Goal: Transaction & Acquisition: Purchase product/service

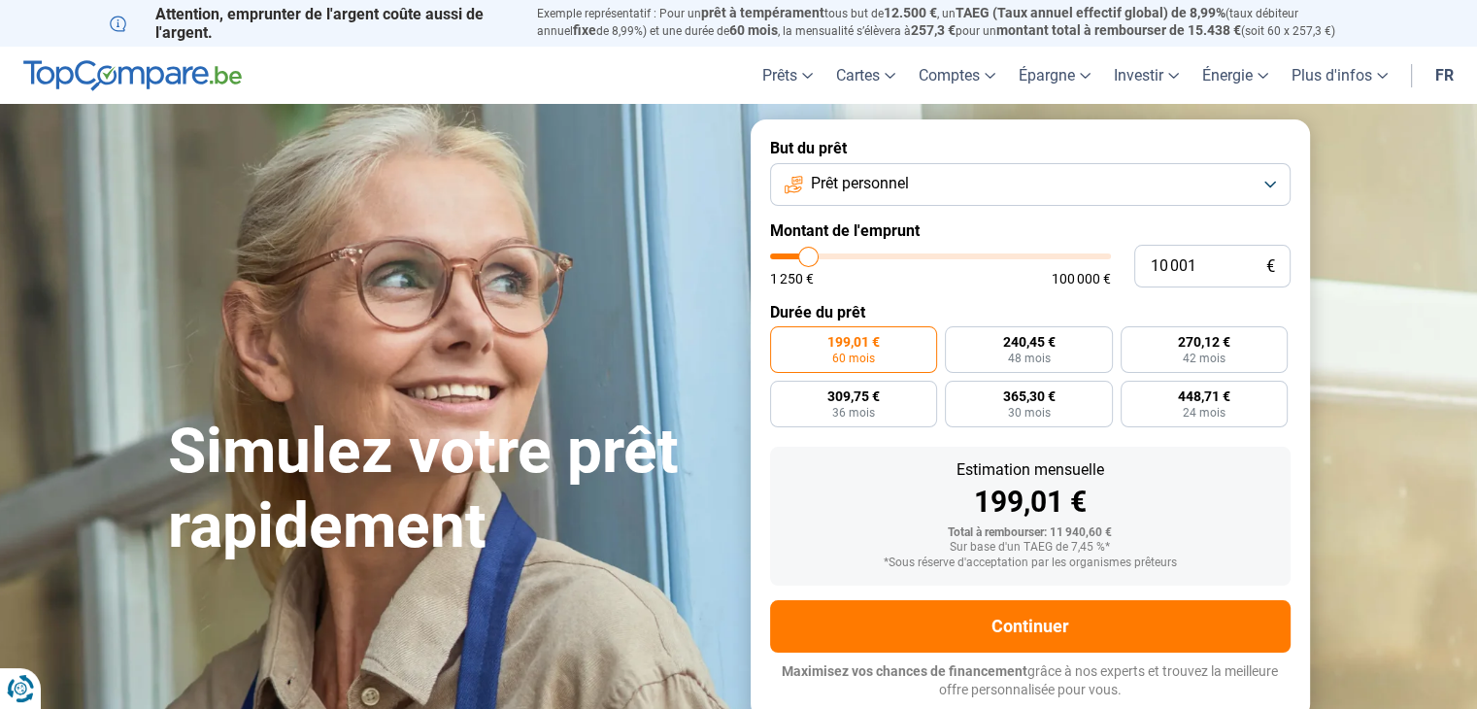
click at [1203, 173] on button "Prêt personnel" at bounding box center [1030, 184] width 520 height 43
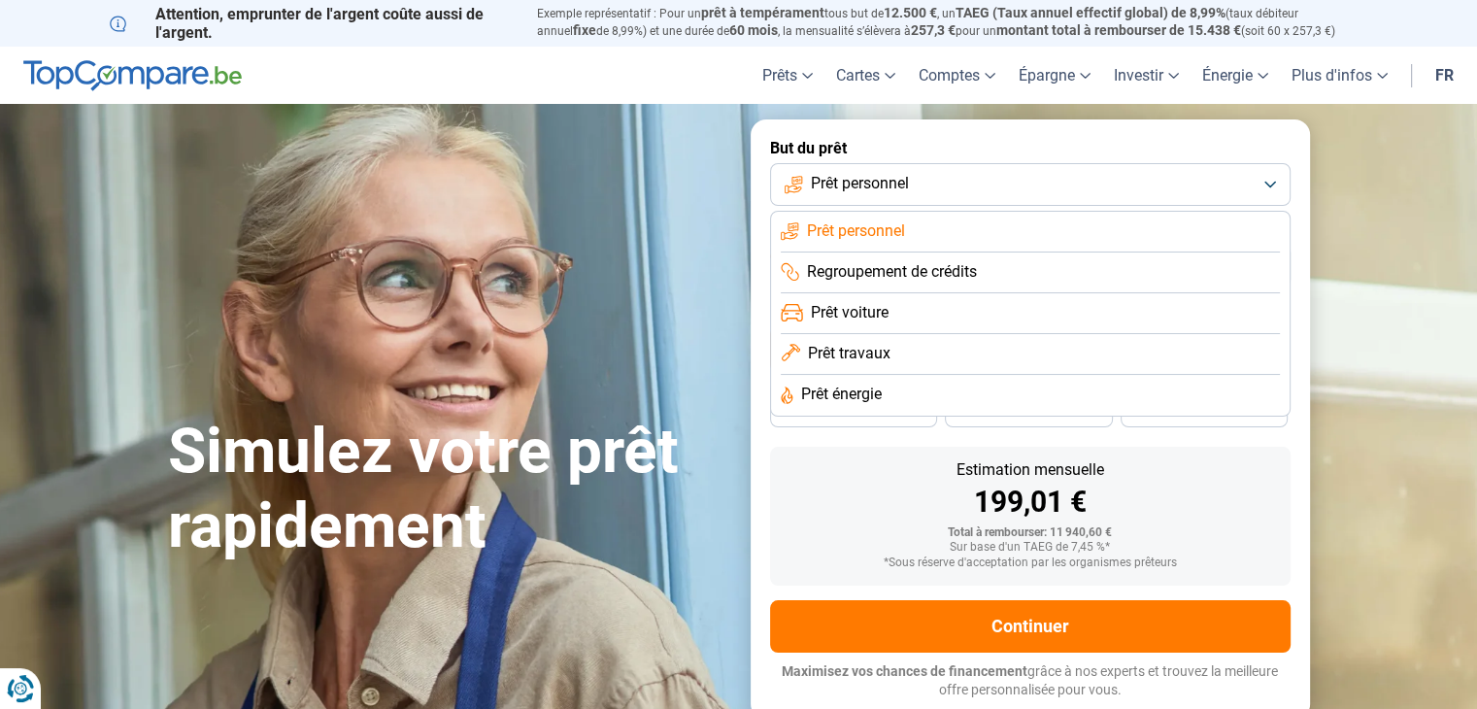
click at [1203, 177] on button "Prêt personnel" at bounding box center [1030, 184] width 520 height 43
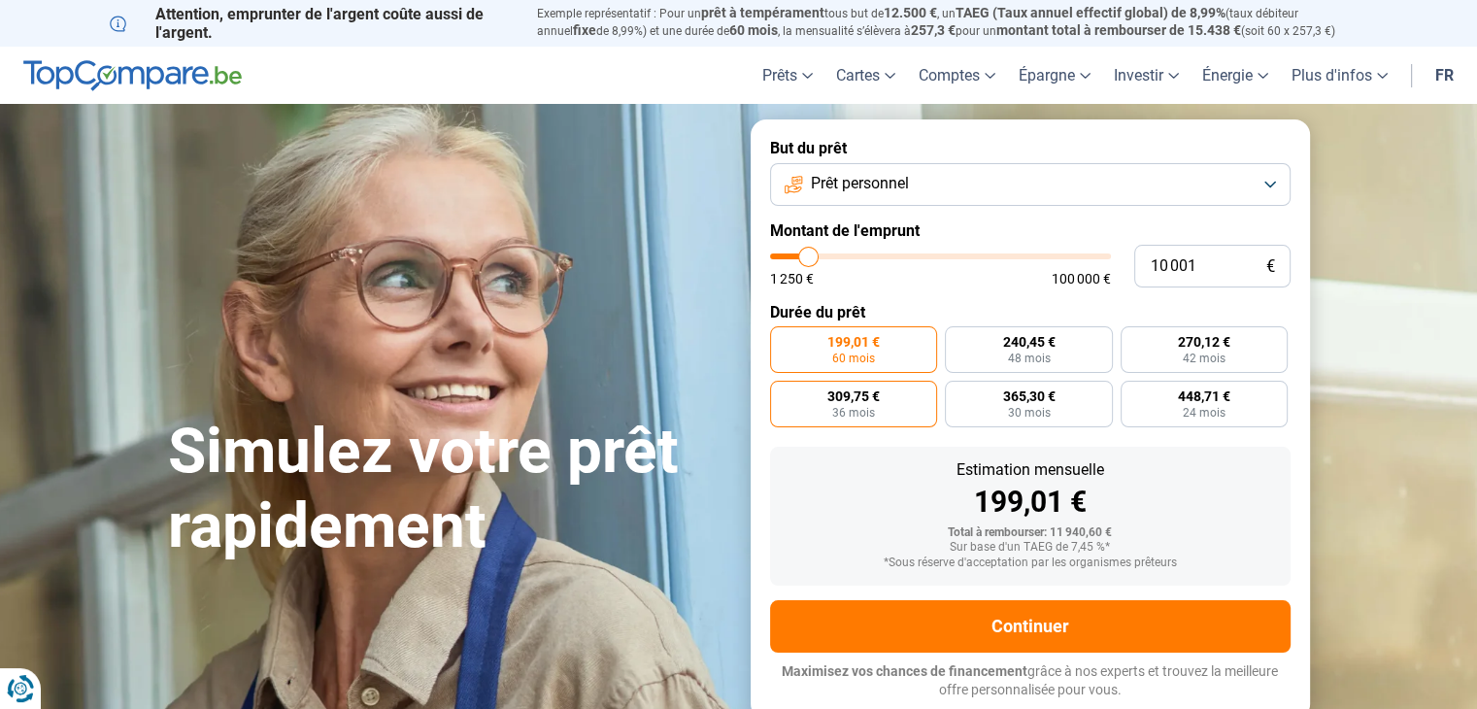
click at [869, 407] on span "36 mois" at bounding box center [853, 413] width 43 height 12
click at [782, 393] on input "309,75 € 36 mois" at bounding box center [776, 387] width 13 height 13
radio input "true"
type input "31 750"
type input "31750"
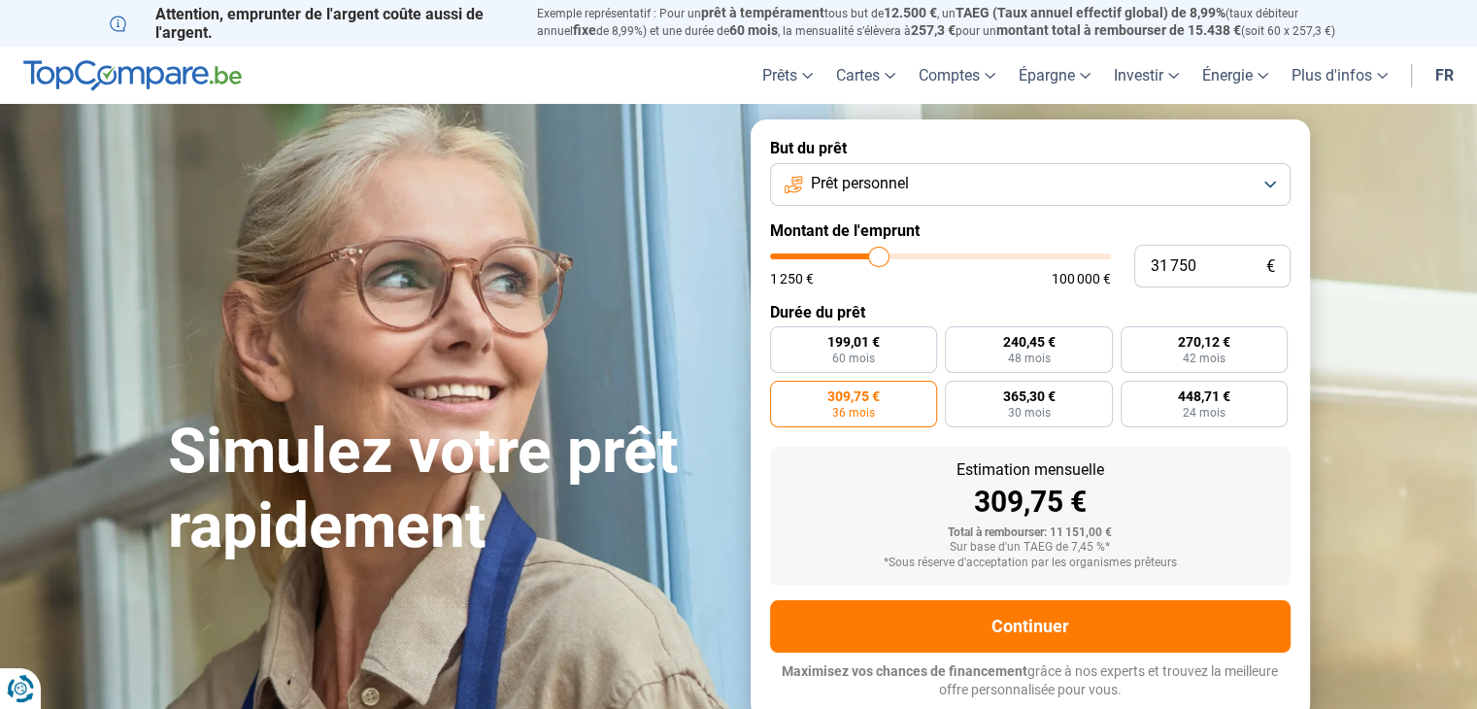
click at [878, 255] on input "range" at bounding box center [940, 256] width 341 height 6
radio input "false"
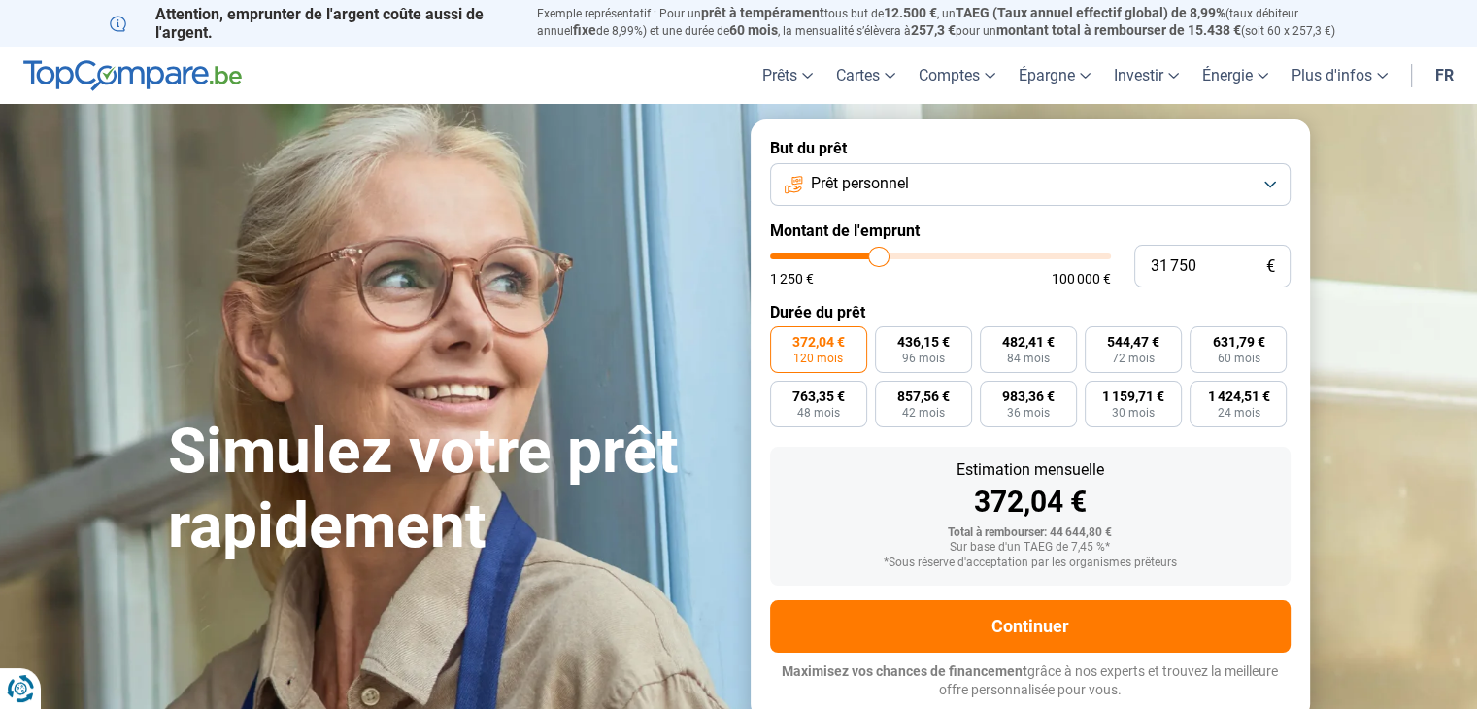
type input "12 750"
type input "12750"
click at [816, 257] on input "range" at bounding box center [940, 256] width 341 height 6
radio input "true"
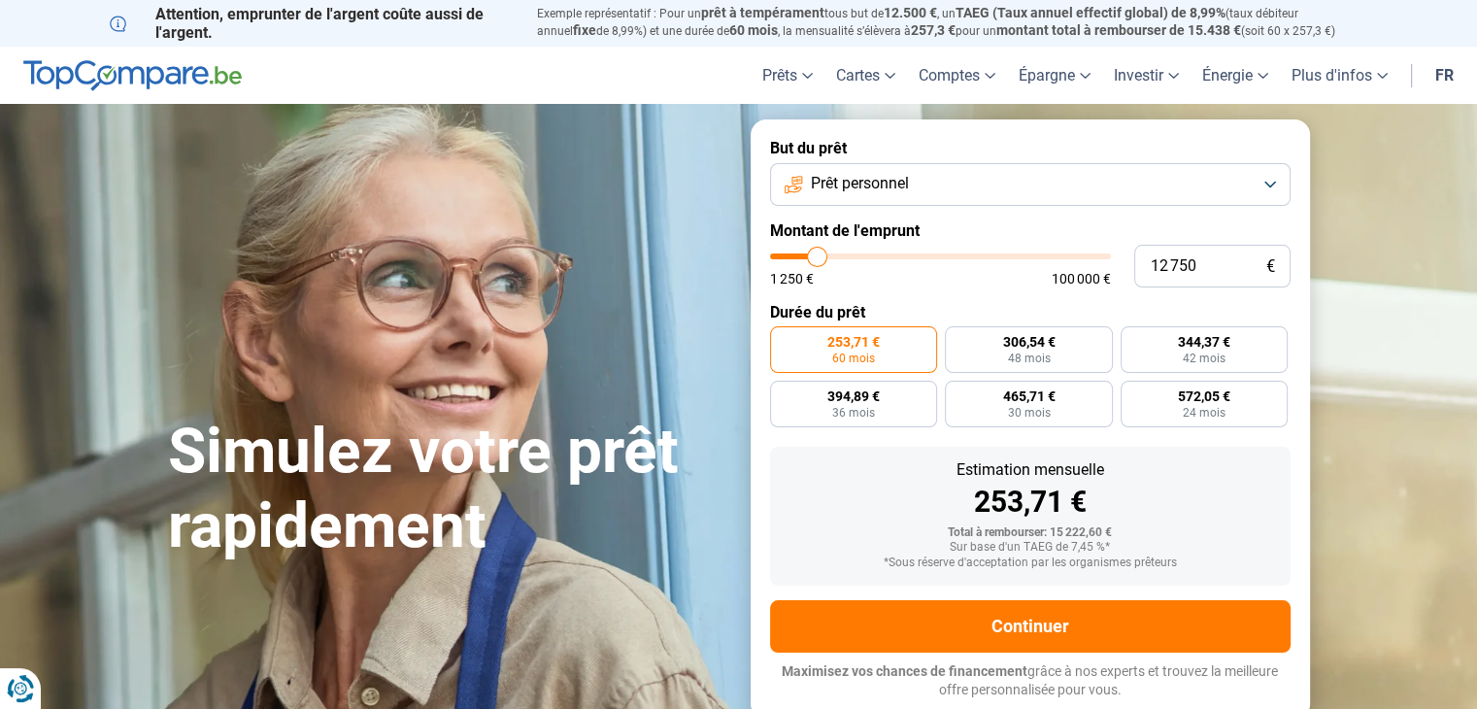
type input "22 000"
type input "22000"
click at [847, 253] on input "range" at bounding box center [940, 256] width 341 height 6
radio input "false"
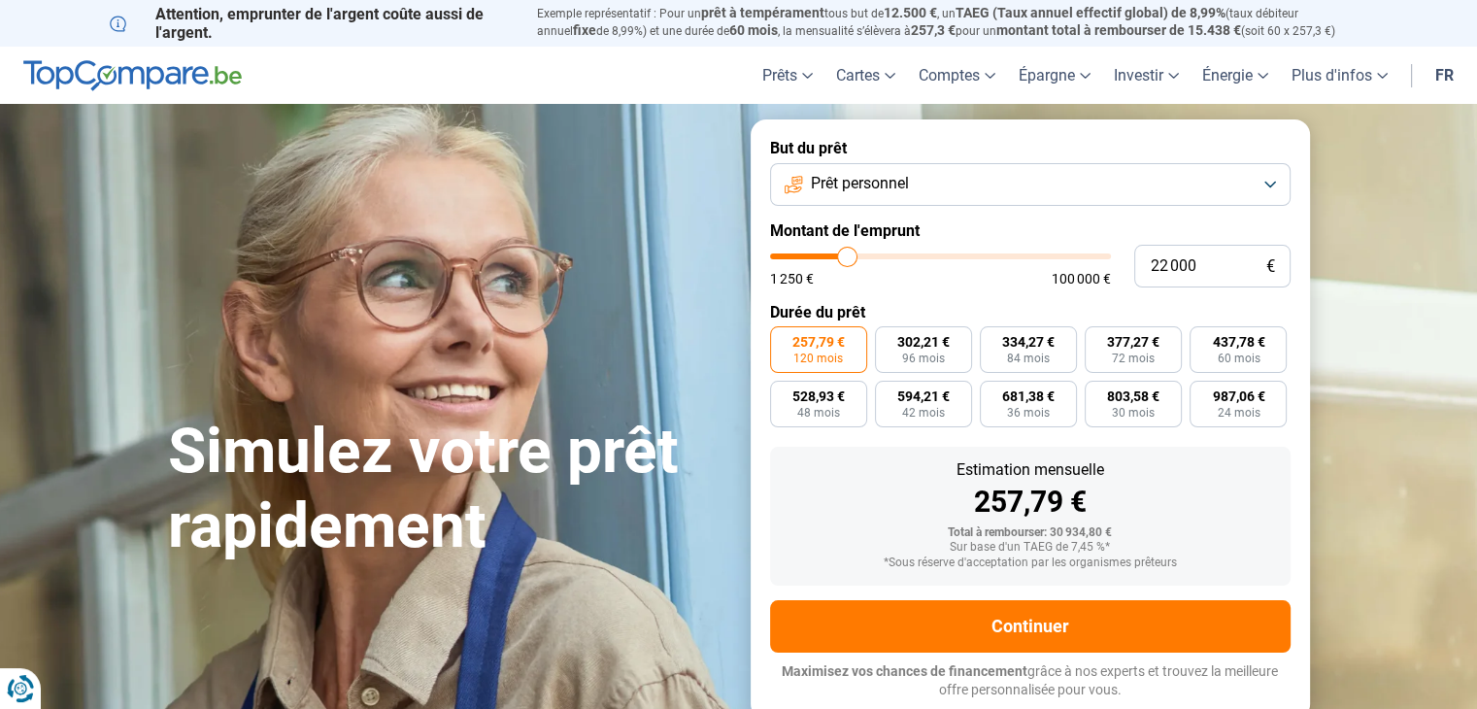
type input "21 500"
type input "21500"
type input "21 250"
type input "21250"
type input "21 000"
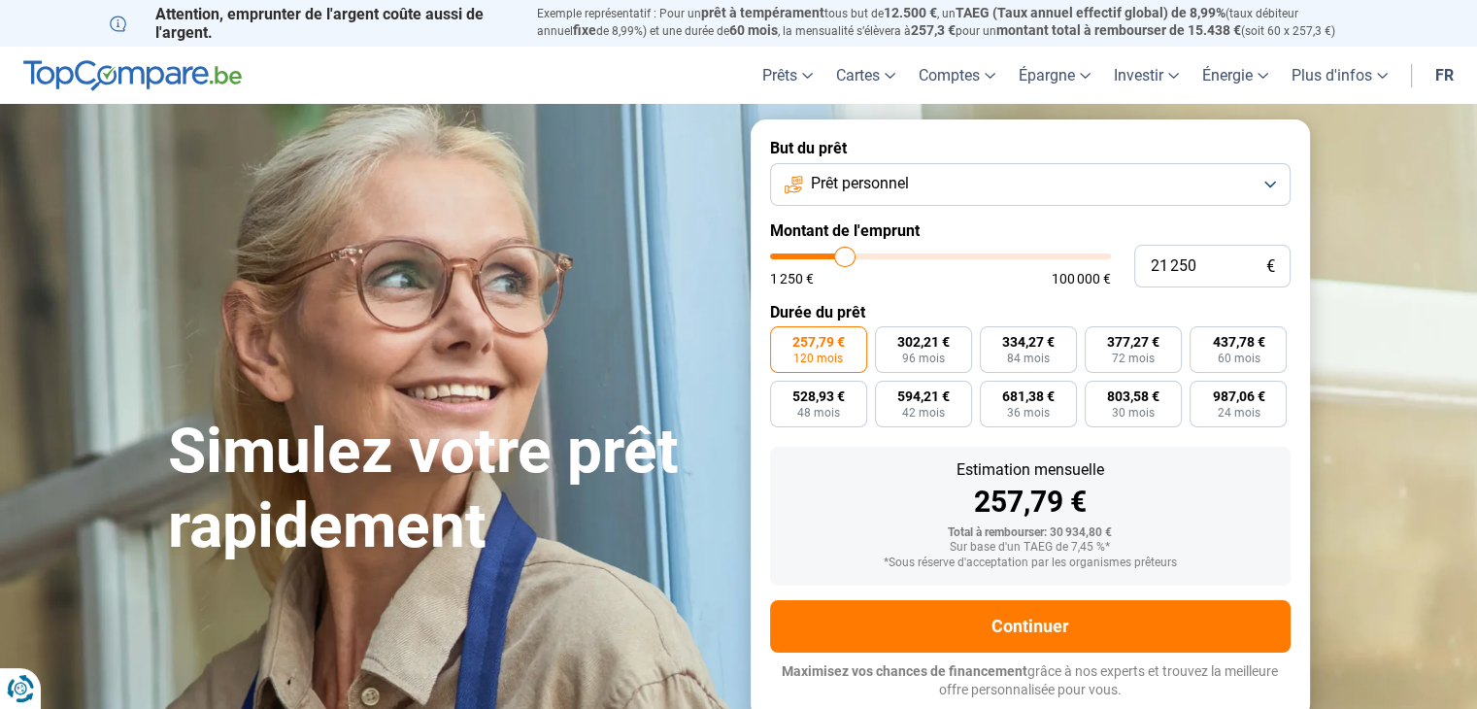
type input "21000"
type input "20 750"
type input "20750"
type input "20 000"
type input "20000"
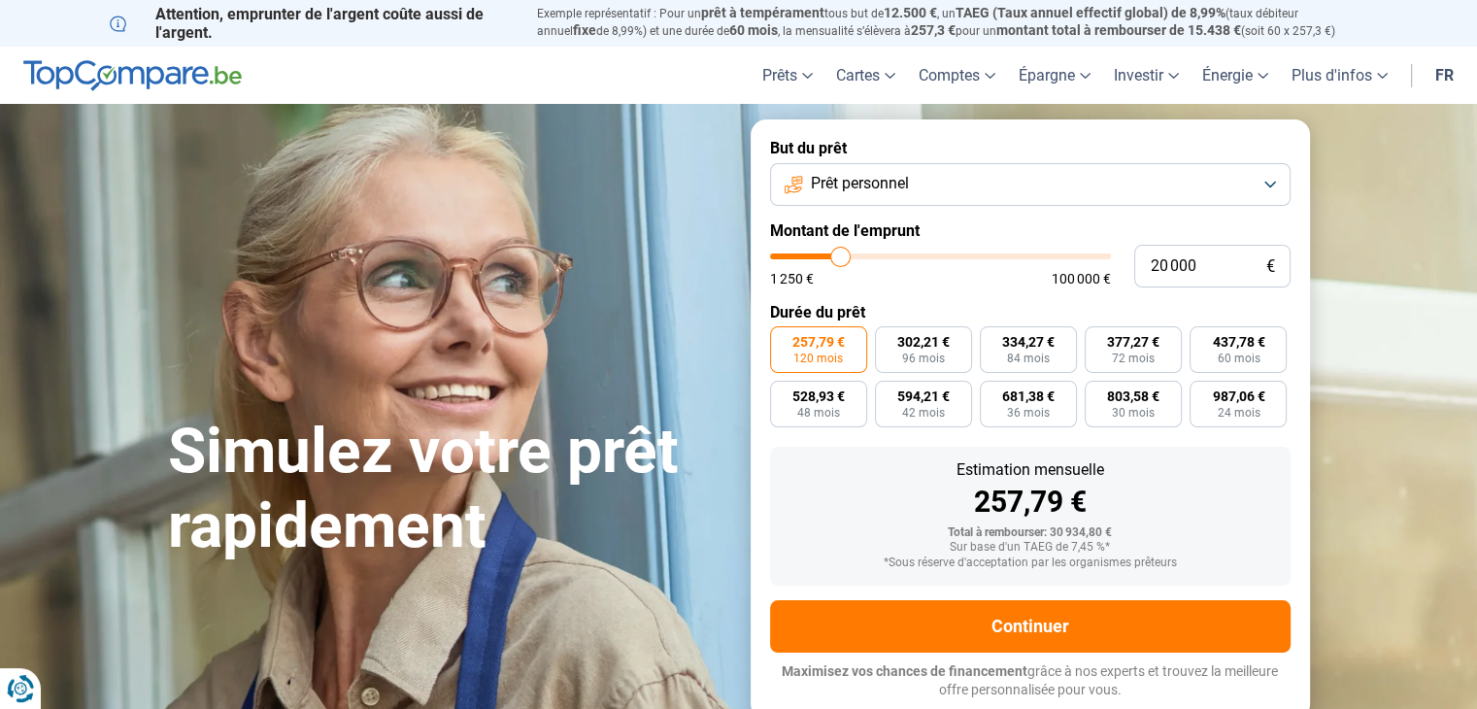
type input "19 750"
type input "19750"
type input "19 500"
type input "19500"
type input "19 000"
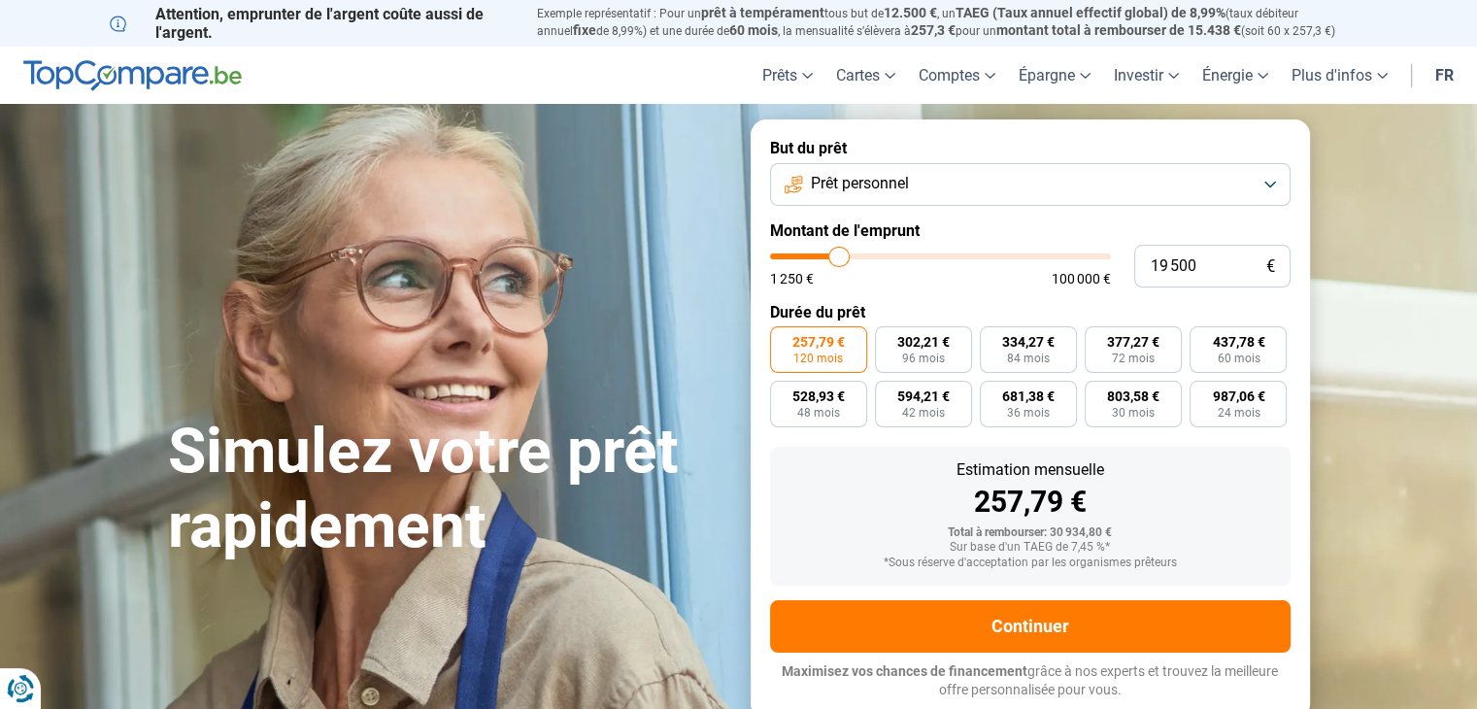
type input "19000"
type input "18 750"
type input "18750"
type input "19 250"
type input "19250"
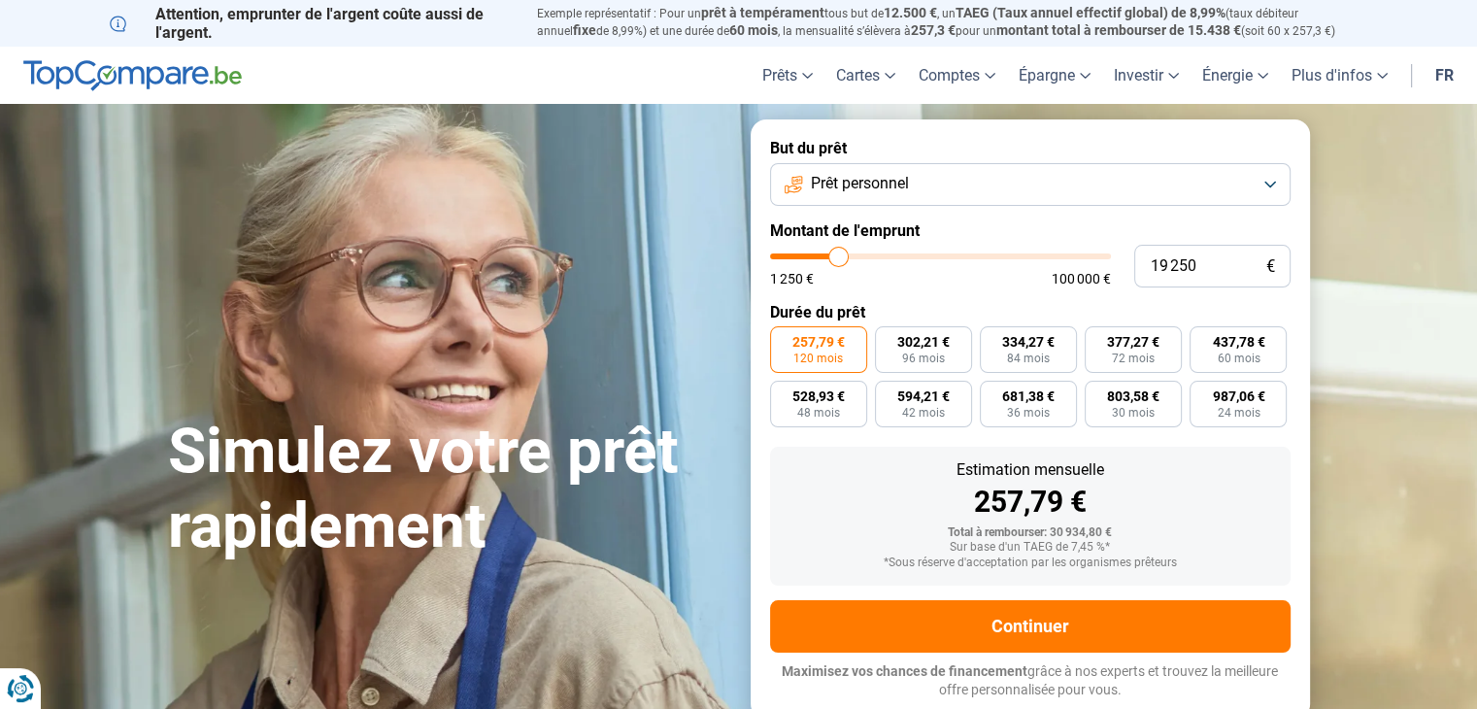
type input "19 500"
type input "19500"
type input "19 750"
type input "19750"
type input "20 000"
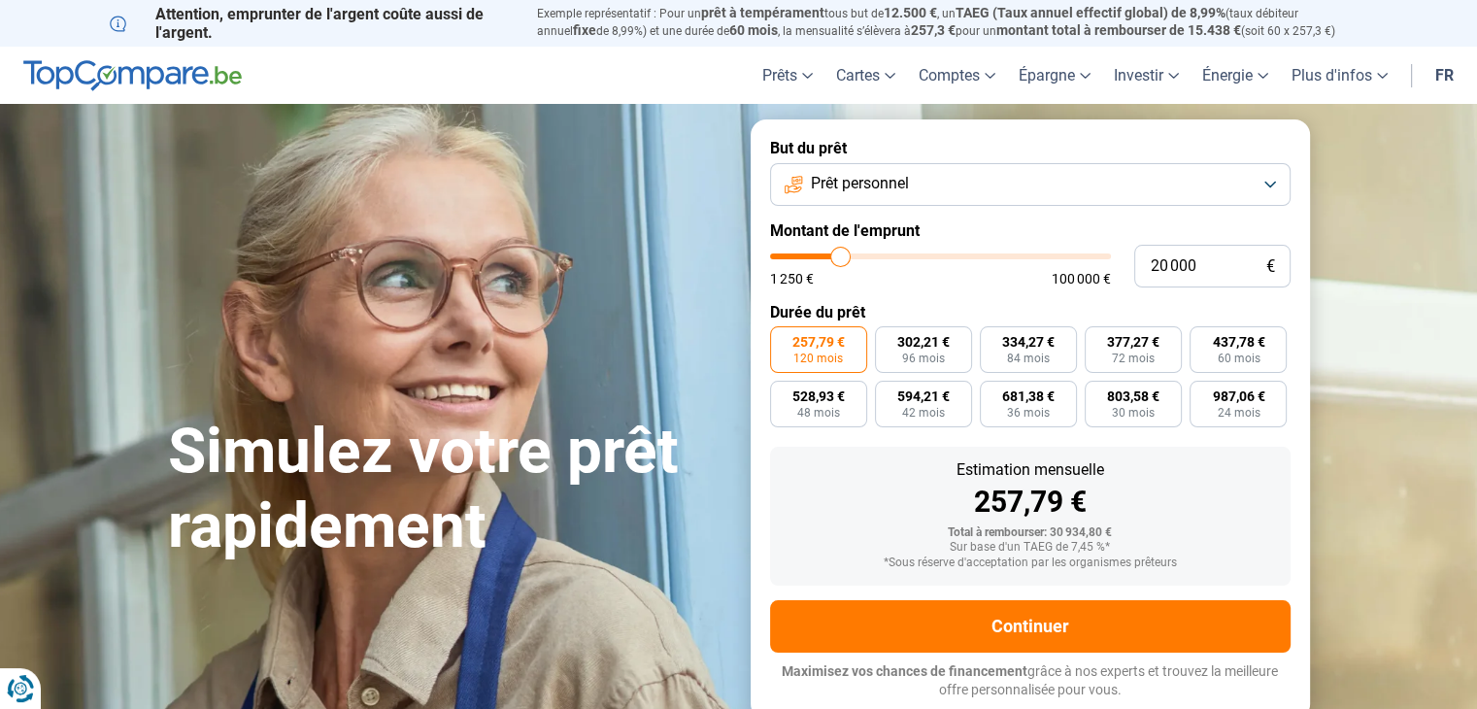
type input "20000"
click at [841, 253] on input "range" at bounding box center [940, 256] width 341 height 6
radio input "true"
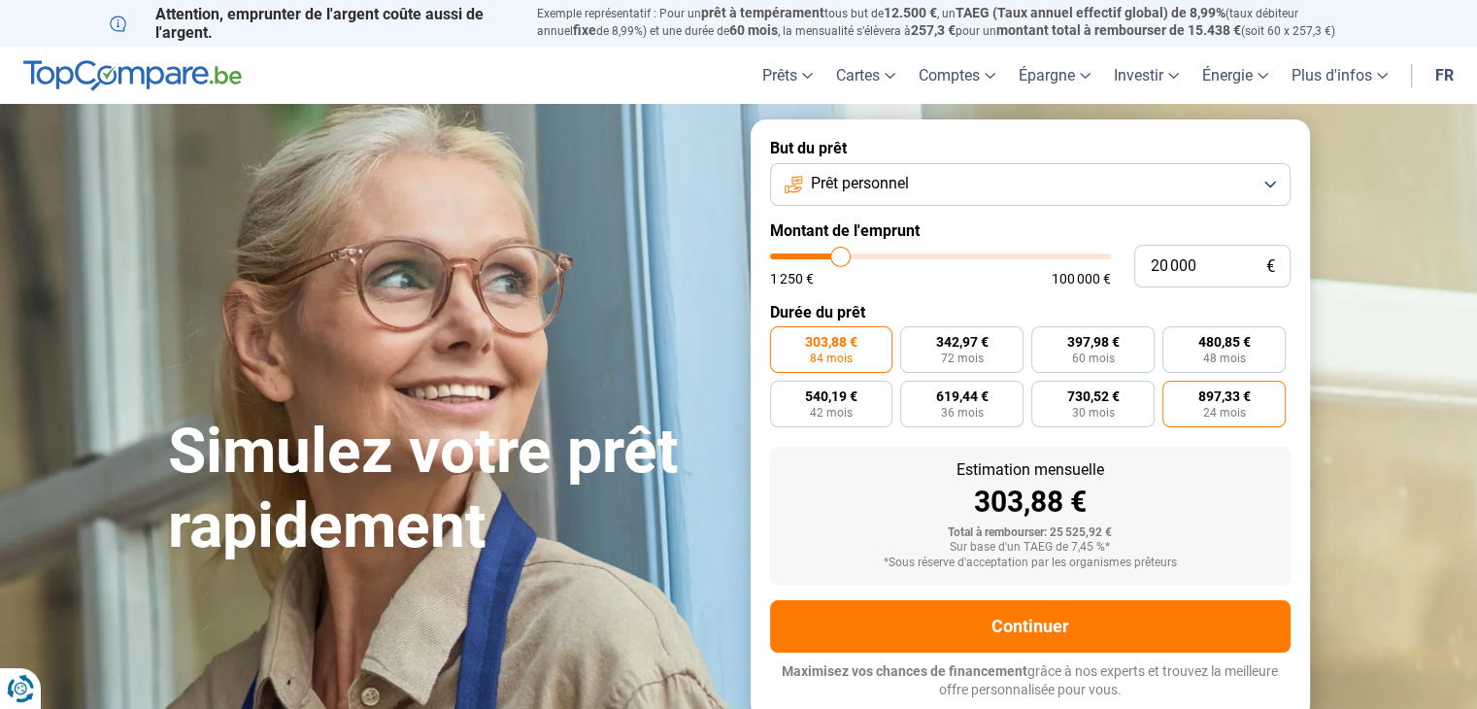
click at [1234, 403] on span "897,33 €" at bounding box center [1224, 396] width 52 height 14
click at [1175, 393] on input "897,33 € 24 mois" at bounding box center [1168, 387] width 13 height 13
radio input "true"
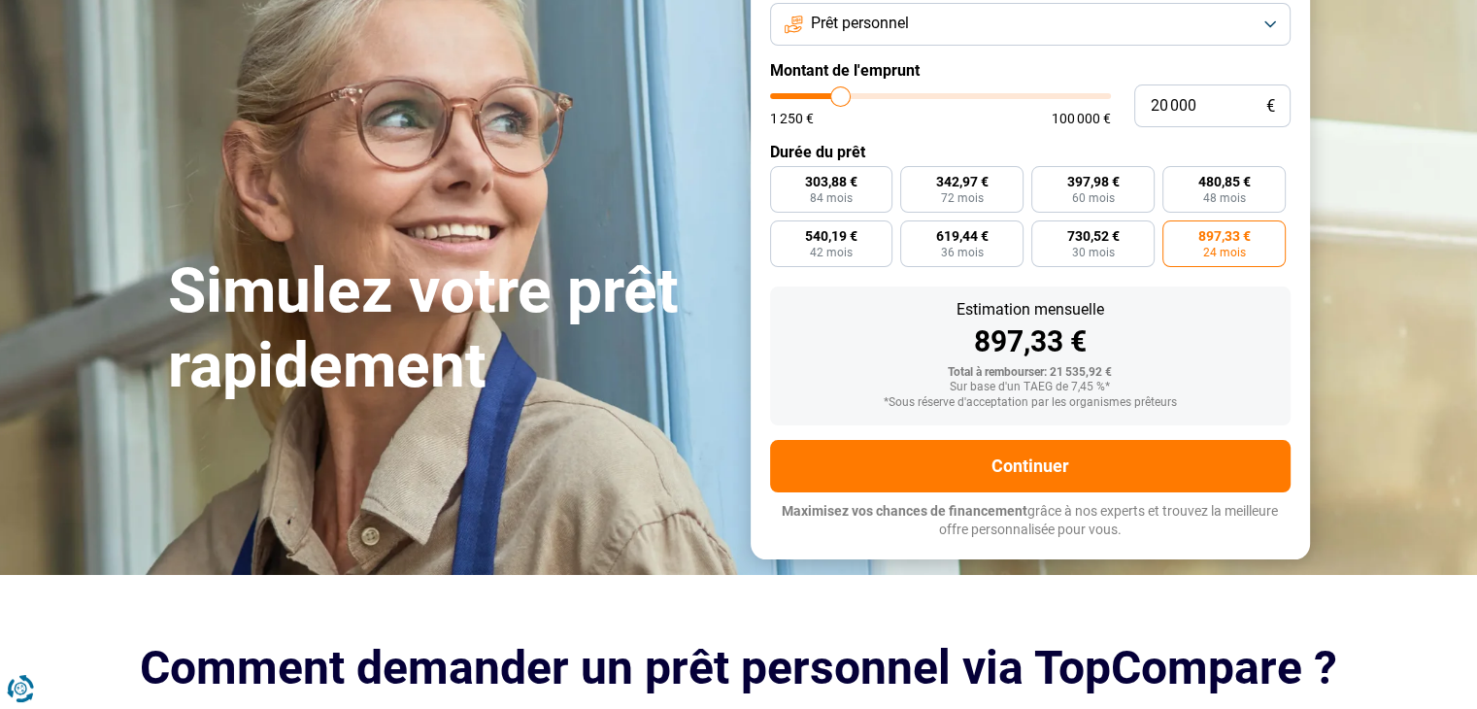
scroll to position [194, 0]
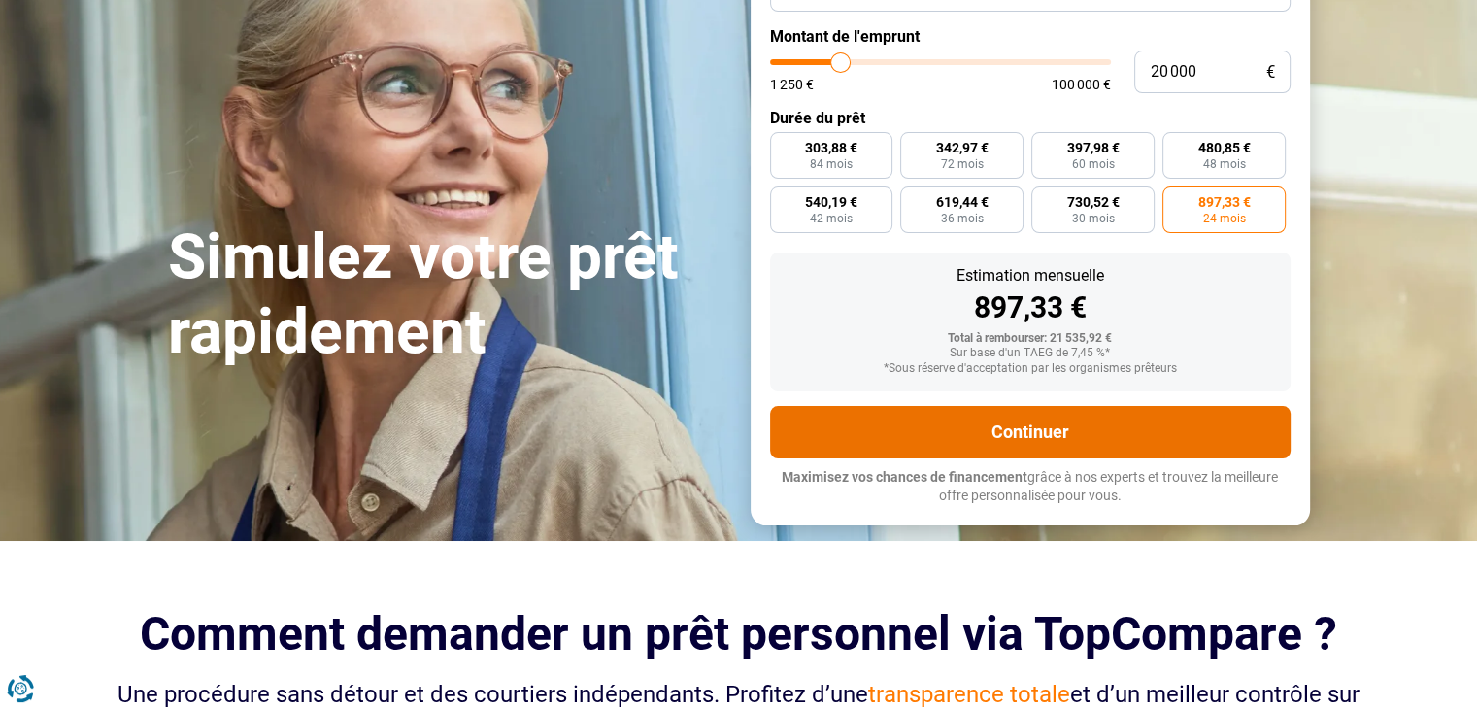
click at [1071, 427] on button "Continuer" at bounding box center [1030, 432] width 520 height 52
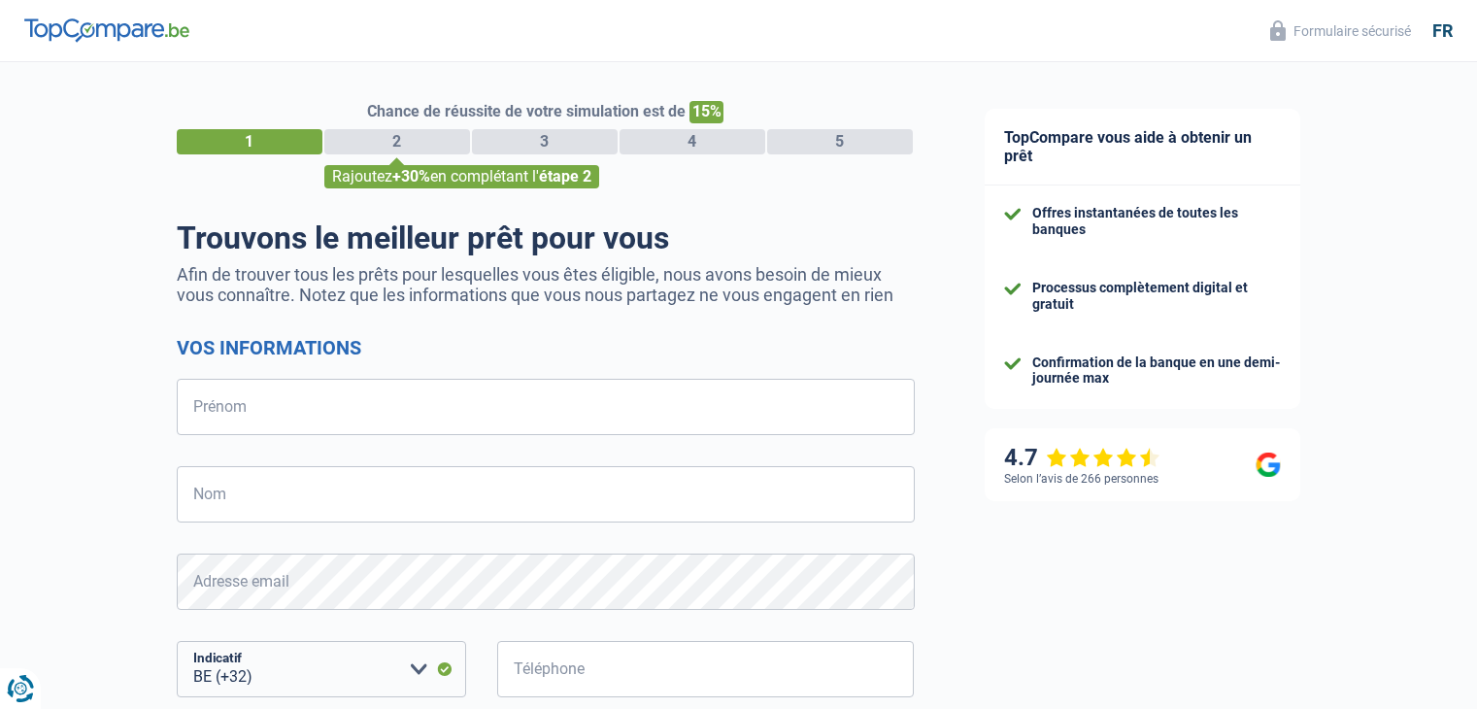
select select "32"
